Goal: Transaction & Acquisition: Purchase product/service

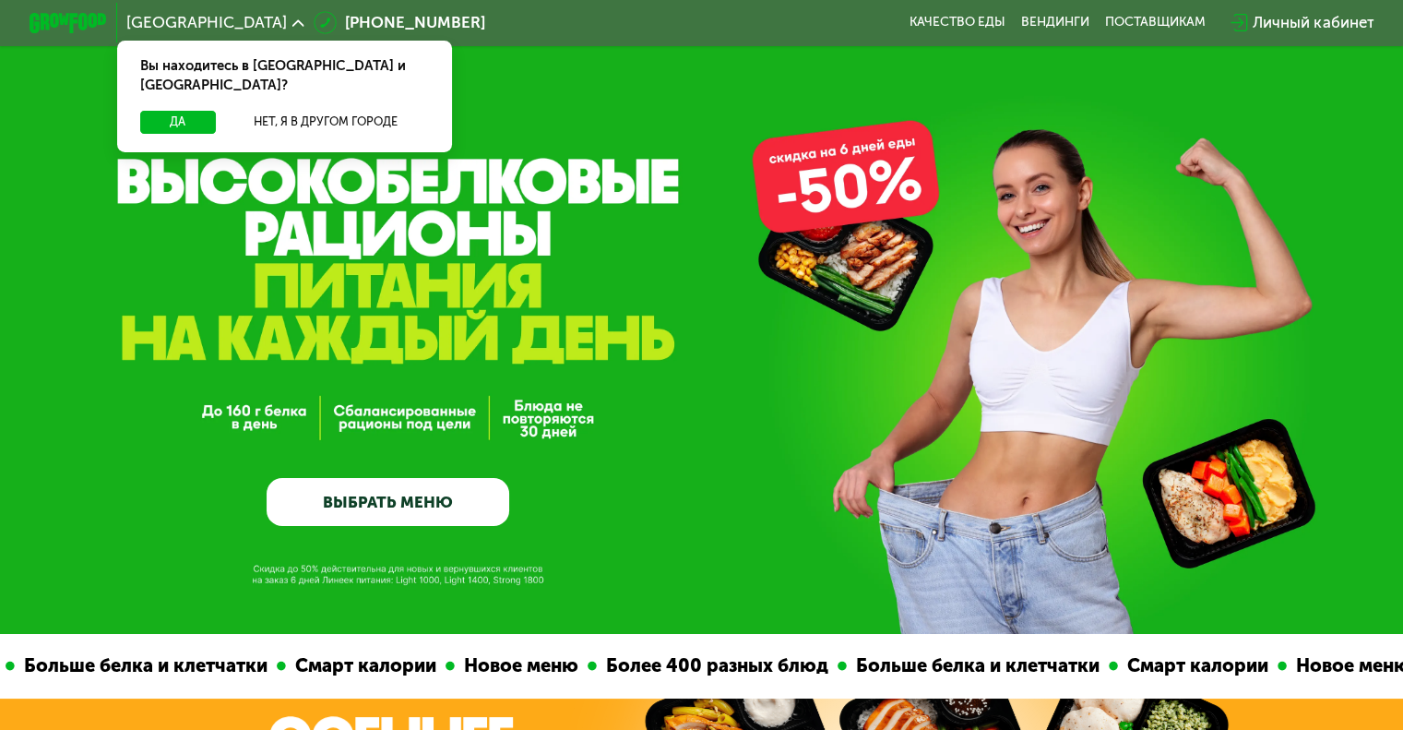
click at [437, 491] on link "ВЫБРАТЬ МЕНЮ" at bounding box center [388, 502] width 243 height 49
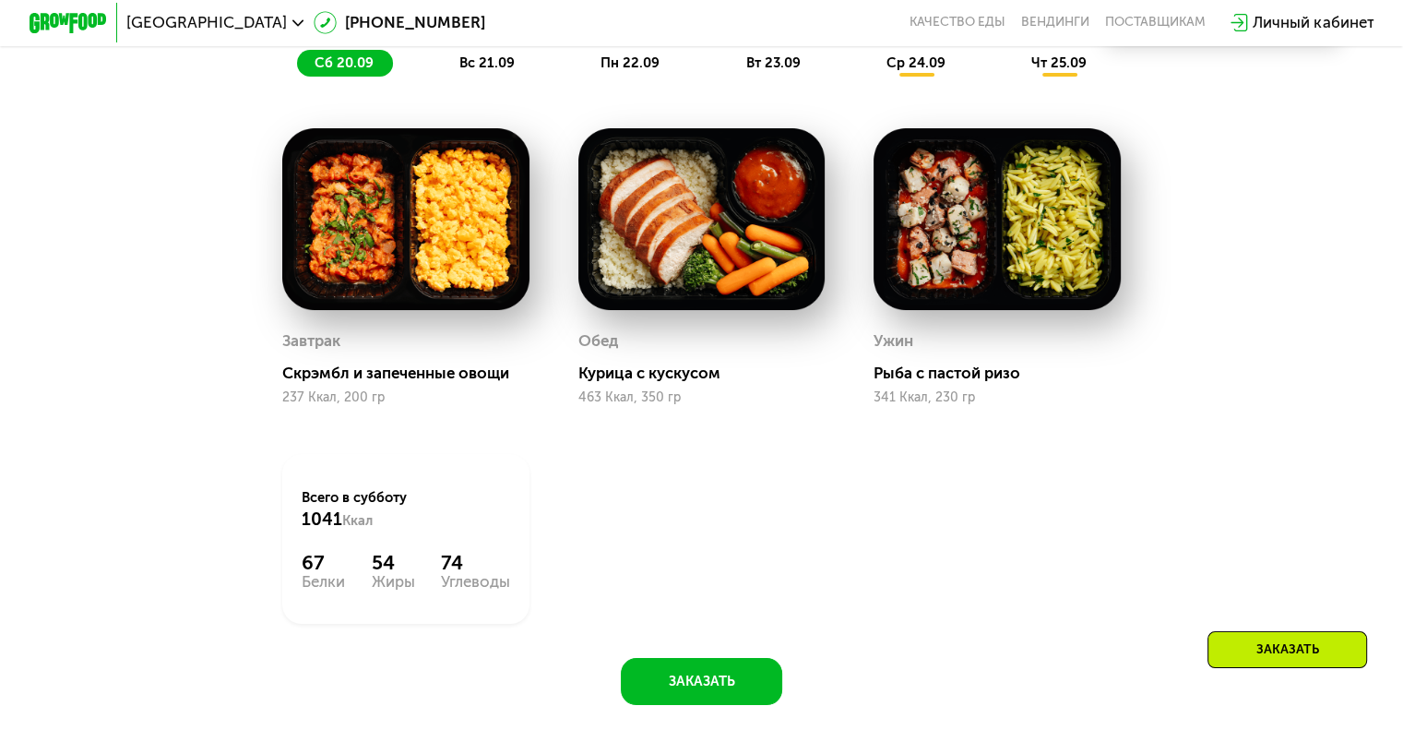
scroll to position [1575, 0]
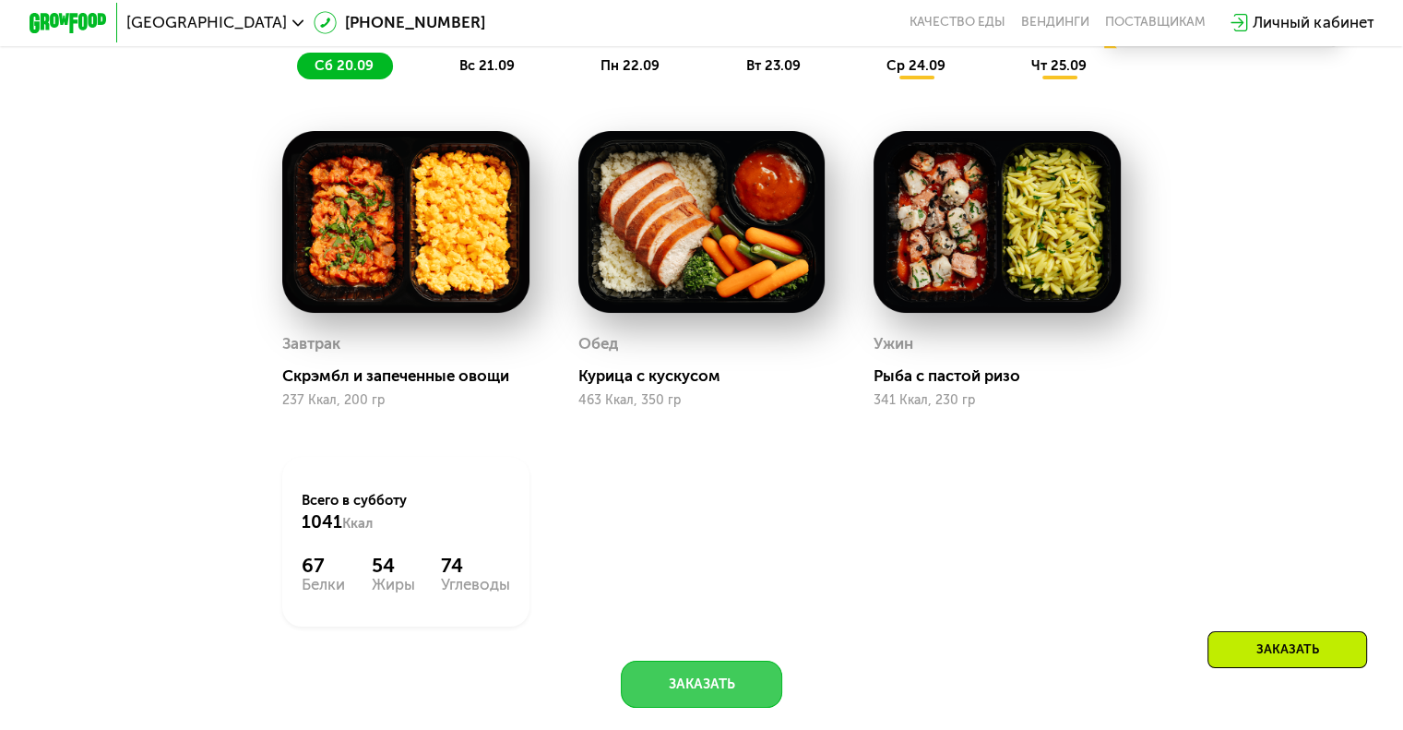
click at [716, 701] on button "Заказать" at bounding box center [701, 683] width 161 height 47
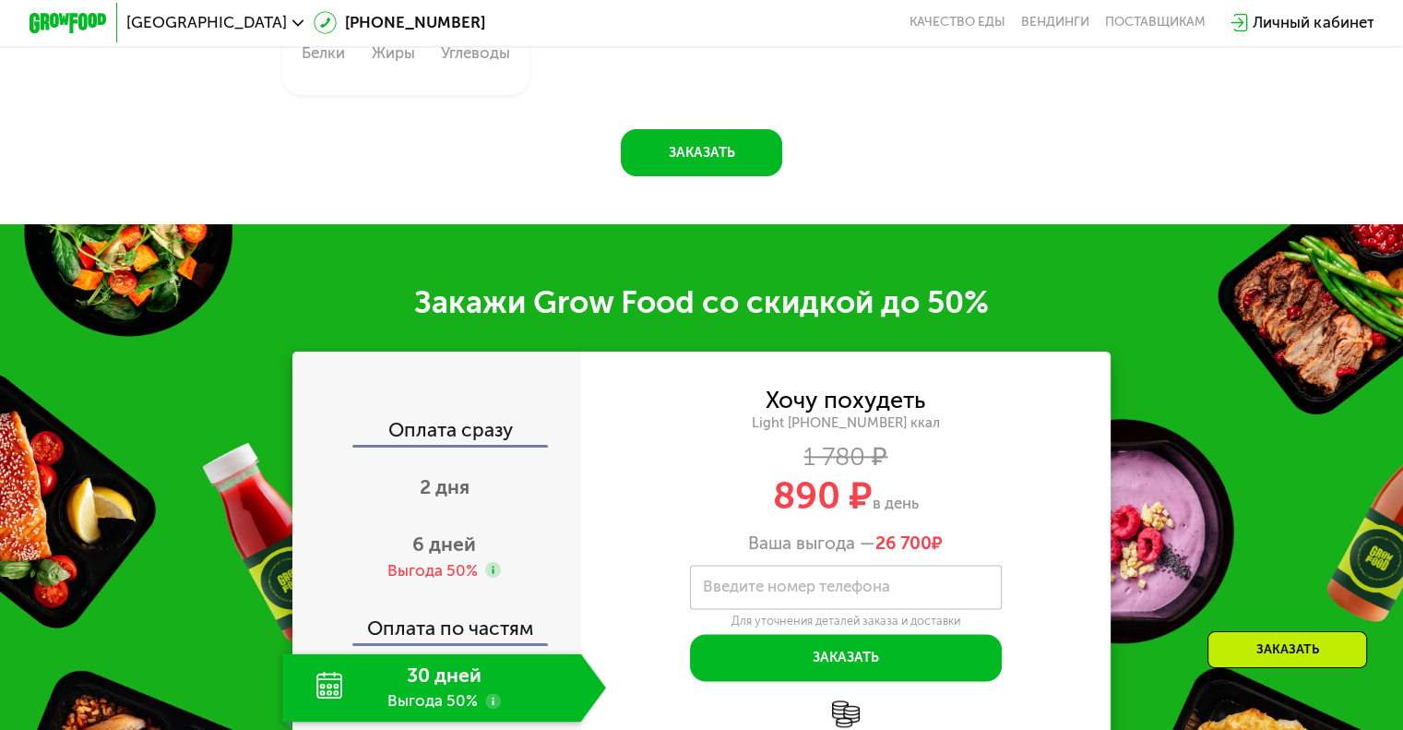
scroll to position [2107, 0]
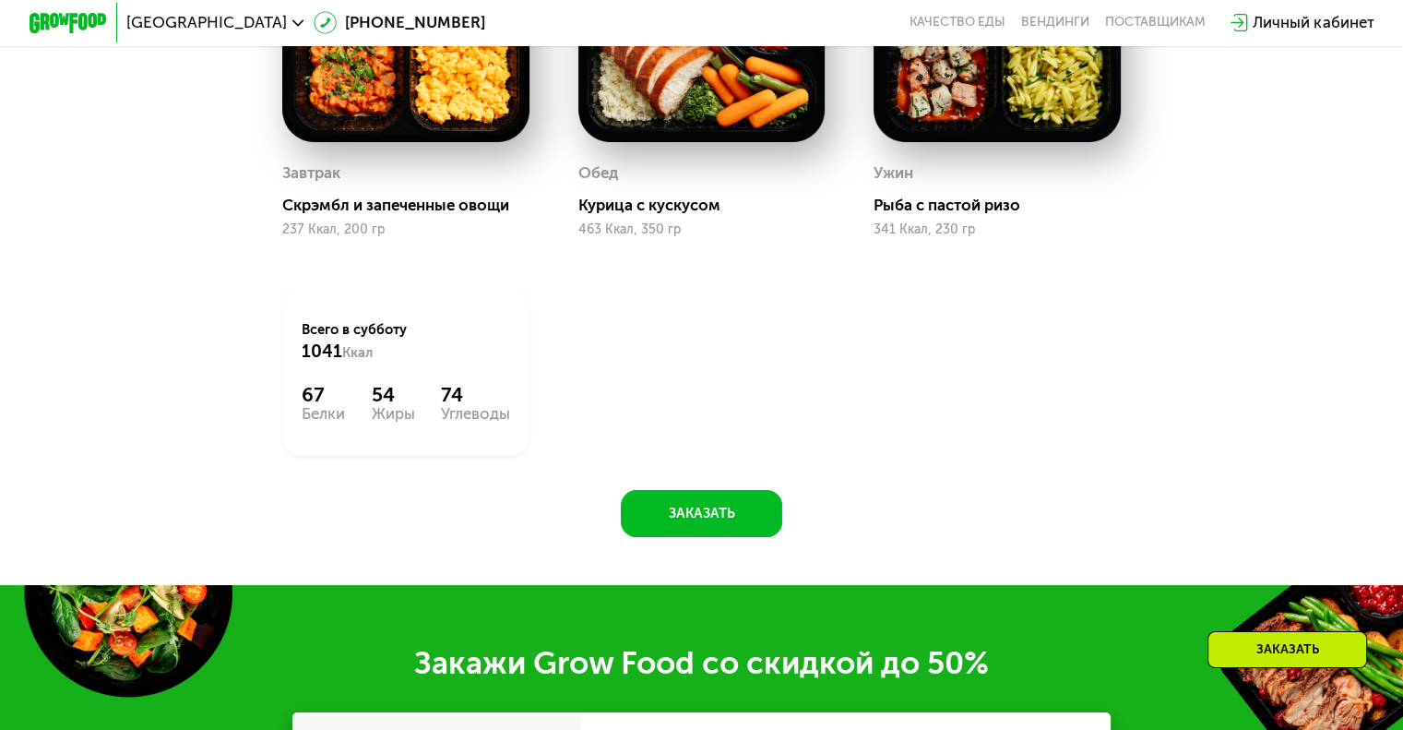
scroll to position [1747, 0]
